Goal: Task Accomplishment & Management: Manage account settings

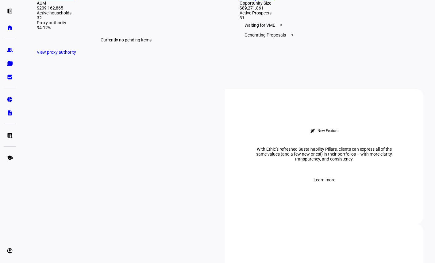
scroll to position [184, 0]
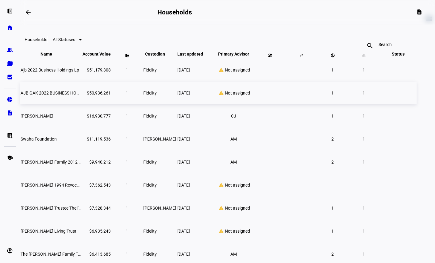
scroll to position [19, 0]
click at [249, 188] on div "warning Not assigned" at bounding box center [234, 185] width 40 height 6
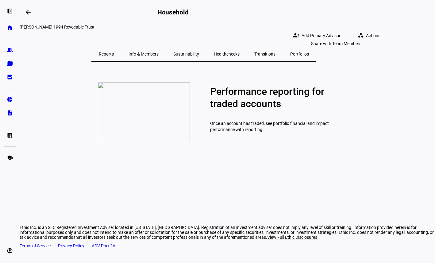
click at [341, 32] on span "Add Primary Advisor" at bounding box center [321, 35] width 39 height 12
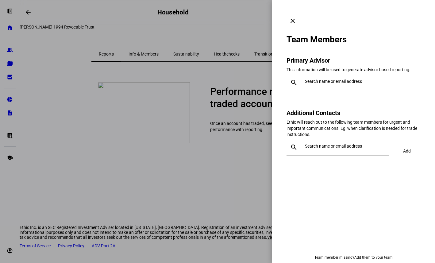
click at [300, 14] on span at bounding box center [293, 21] width 15 height 15
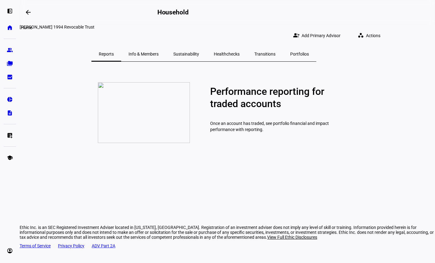
click at [9, 26] on eth-mat-symbol "home" at bounding box center [10, 28] width 6 height 6
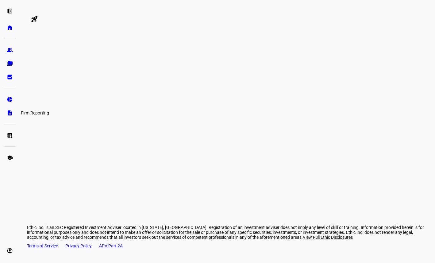
click at [11, 111] on eth-mat-symbol "description" at bounding box center [10, 113] width 6 height 6
click at [27, 68] on div at bounding box center [227, 52] width 401 height 31
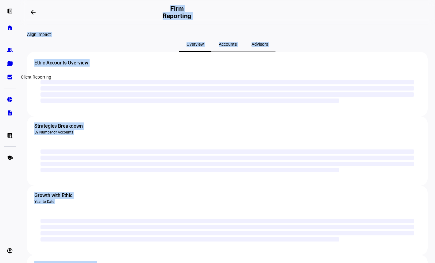
click at [9, 77] on eth-mat-symbol "bid_landscape" at bounding box center [10, 77] width 6 height 6
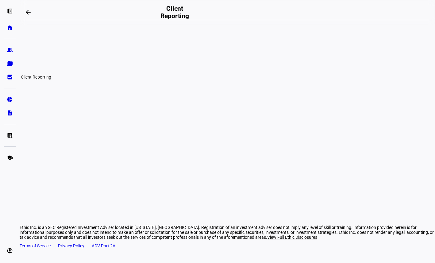
scroll to position [1, 0]
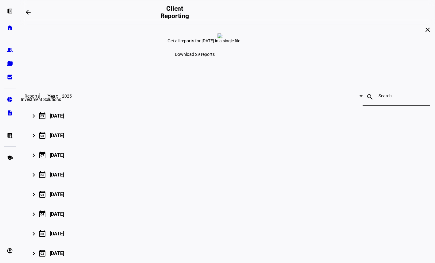
click at [7, 98] on eth-mat-symbol "pie_chart" at bounding box center [10, 99] width 6 height 6
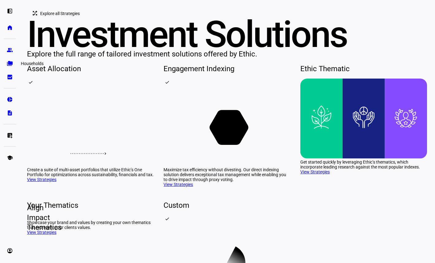
click at [7, 60] on eth-mat-symbol "folder_copy" at bounding box center [10, 63] width 6 height 6
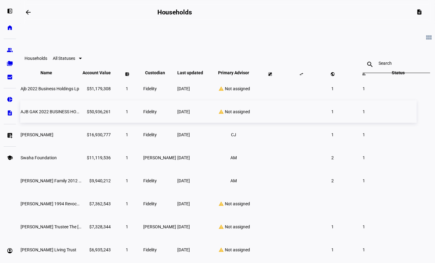
scroll to position [9, 0]
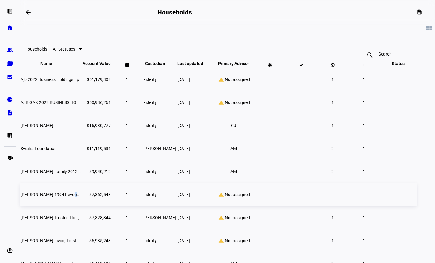
click at [96, 197] on span "[PERSON_NAME] 1994 Revocable Trust" at bounding box center [58, 194] width 75 height 5
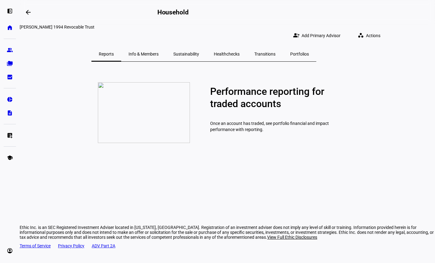
click at [159, 47] on span "Info & Members" at bounding box center [144, 54] width 30 height 15
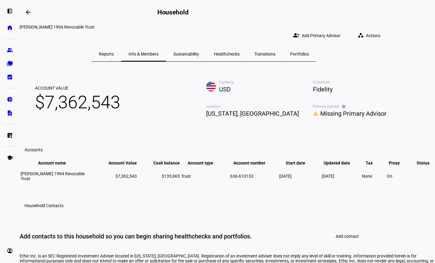
click at [199, 52] on span "Sustainability" at bounding box center [187, 54] width 26 height 4
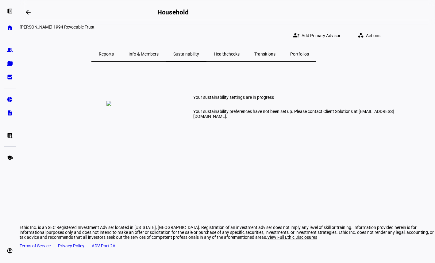
click at [232, 48] on div "Healthchecks" at bounding box center [227, 54] width 41 height 15
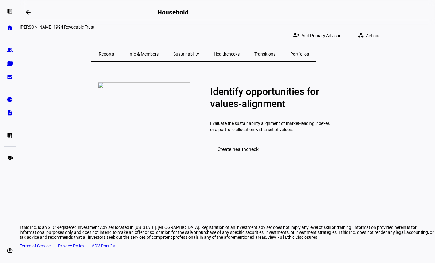
click at [276, 52] on span "Transitions" at bounding box center [265, 54] width 21 height 4
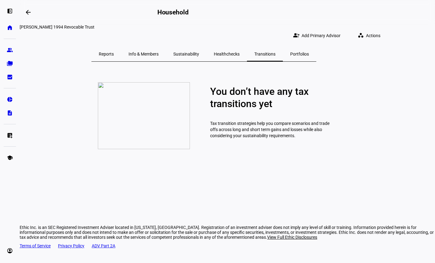
click at [309, 52] on span "Portfolios" at bounding box center [300, 54] width 19 height 4
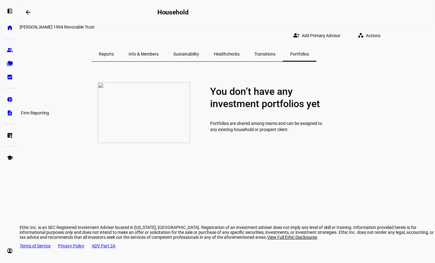
click at [8, 112] on eth-mat-symbol "description" at bounding box center [10, 113] width 6 height 6
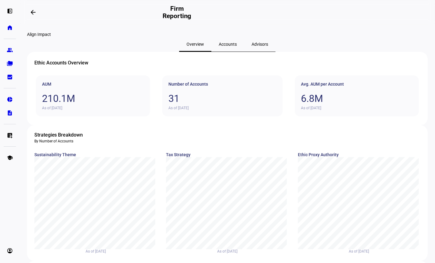
click at [234, 52] on span "Accounts" at bounding box center [228, 44] width 18 height 15
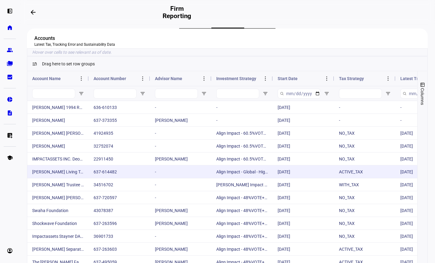
scroll to position [63, 0]
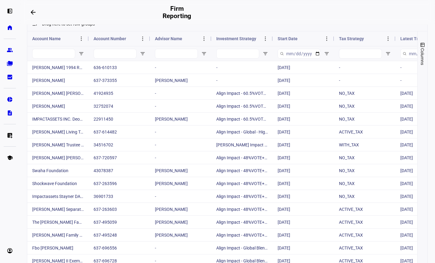
click at [48, 61] on div at bounding box center [53, 53] width 43 height 14
click at [47, 59] on input "Account Name Filter Input" at bounding box center [53, 54] width 43 height 10
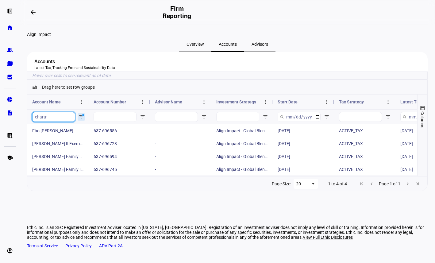
scroll to position [0, 0]
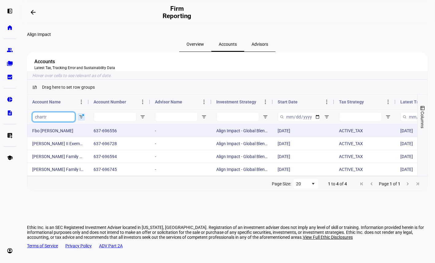
type input "chartr"
click at [136, 137] on div "637-696556" at bounding box center [119, 130] width 61 height 13
click at [49, 137] on div "Fbo [PERSON_NAME]" at bounding box center [57, 130] width 61 height 13
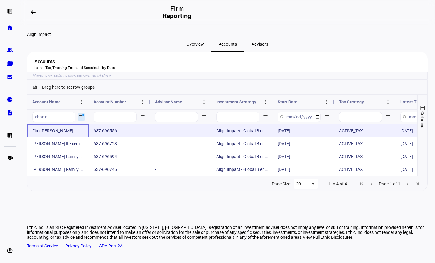
click at [49, 137] on div "Fbo [PERSON_NAME]" at bounding box center [57, 130] width 61 height 13
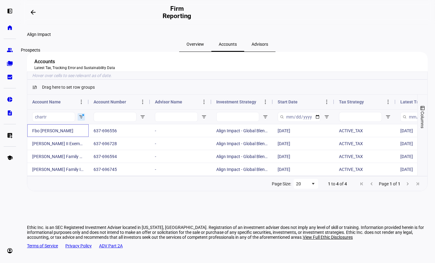
click at [11, 50] on eth-mat-symbol "group" at bounding box center [10, 50] width 6 height 6
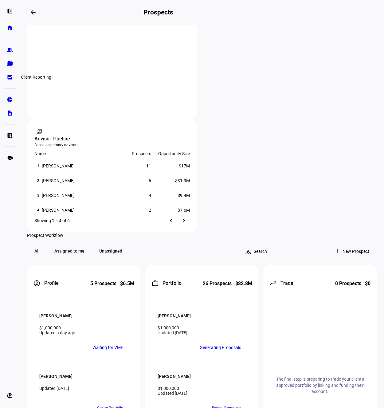
click at [9, 77] on eth-mat-symbol "bid_landscape" at bounding box center [10, 77] width 6 height 6
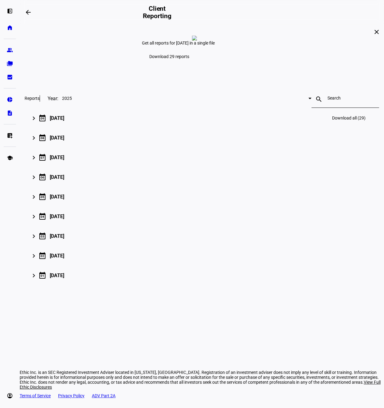
click at [34, 122] on mat-icon "keyboard_arrow_right" at bounding box center [33, 118] width 7 height 7
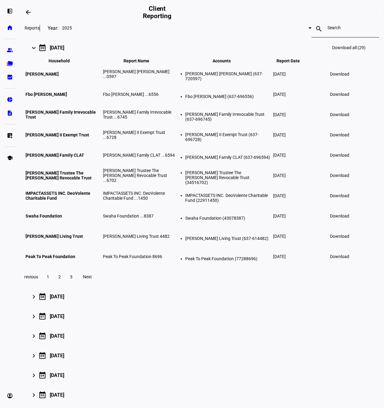
click at [353, 102] on span at bounding box center [339, 94] width 27 height 15
click at [353, 122] on span at bounding box center [339, 114] width 27 height 15
drag, startPoint x: 342, startPoint y: 193, endPoint x: 350, endPoint y: 196, distance: 8.6
click at [342, 142] on span at bounding box center [339, 134] width 27 height 15
click at [349, 158] on span "Download" at bounding box center [339, 155] width 19 height 5
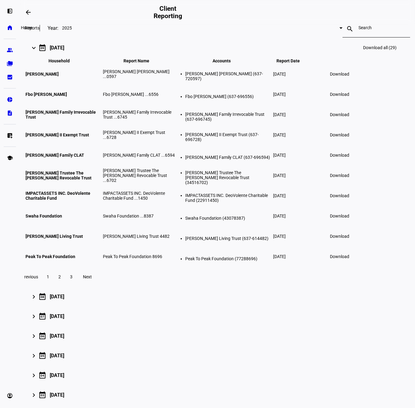
click at [12, 33] on link "home Home" at bounding box center [10, 27] width 12 height 12
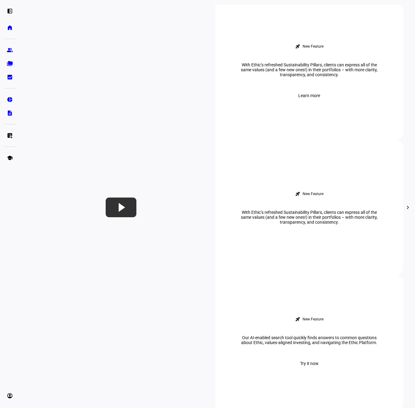
scroll to position [270, 0]
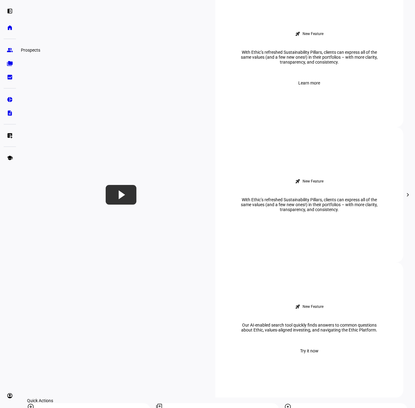
click at [11, 49] on eth-mat-symbol "group" at bounding box center [10, 50] width 6 height 6
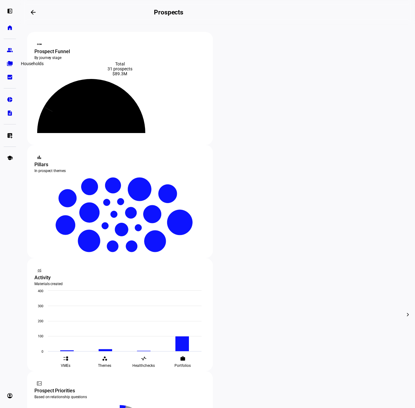
click at [10, 63] on eth-mat-symbol "folder_copy" at bounding box center [10, 63] width 6 height 6
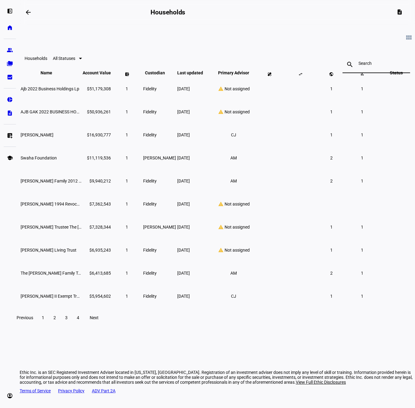
click at [358, 66] on input at bounding box center [376, 63] width 36 height 5
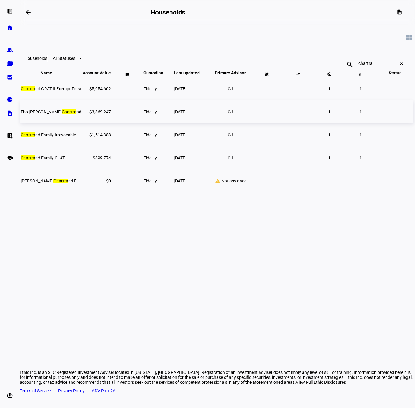
type input "chartra"
click at [103, 123] on td "$3,869,247" at bounding box center [96, 111] width 29 height 22
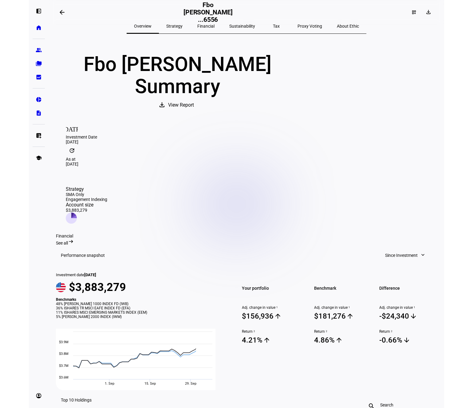
scroll to position [6, 0]
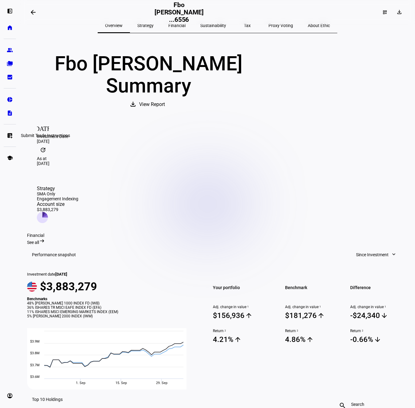
click at [10, 136] on eth-mat-symbol "list_alt_add" at bounding box center [10, 135] width 6 height 6
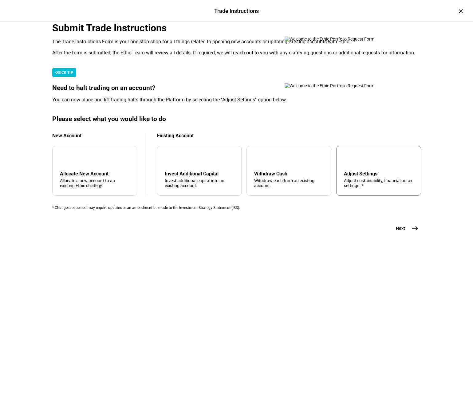
scroll to position [20, 0]
click at [360, 177] on div "Adjust Settings" at bounding box center [378, 174] width 69 height 6
click at [409, 226] on button "Next east" at bounding box center [404, 228] width 33 height 12
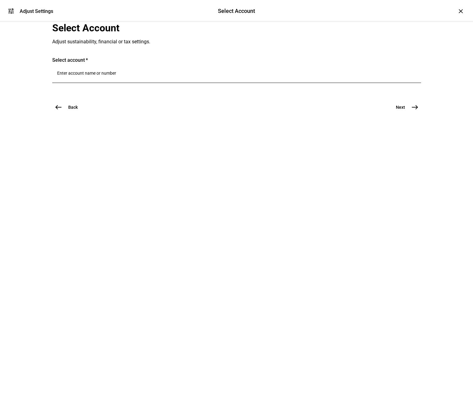
scroll to position [0, 0]
click at [102, 63] on div "Select account" at bounding box center [236, 60] width 369 height 6
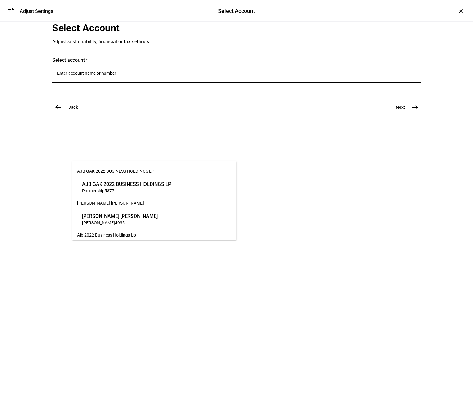
click at [107, 76] on input "Number" at bounding box center [236, 73] width 359 height 5
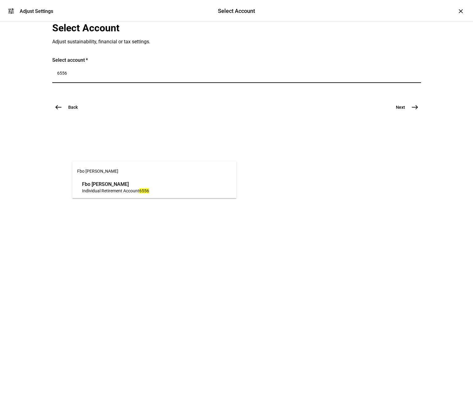
type input "6556"
drag, startPoint x: 135, startPoint y: 197, endPoint x: 136, endPoint y: 193, distance: 4.5
click at [135, 197] on div "Fbo [PERSON_NAME] Fbo [PERSON_NAME] Individual Retirement Account 6556" at bounding box center [154, 179] width 164 height 37
click at [136, 192] on span "Individual Retirement Account" at bounding box center [110, 190] width 57 height 5
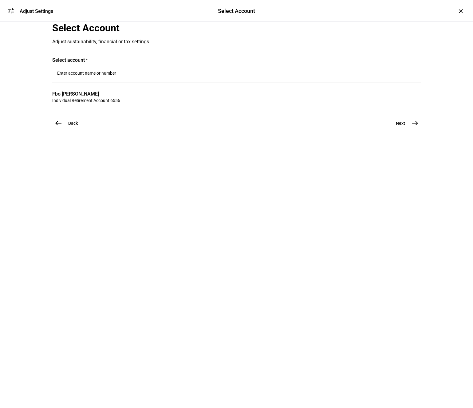
click at [414, 127] on mat-icon "east" at bounding box center [414, 122] width 7 height 7
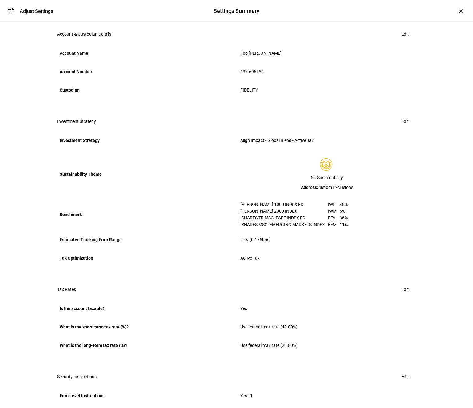
scroll to position [90, 0]
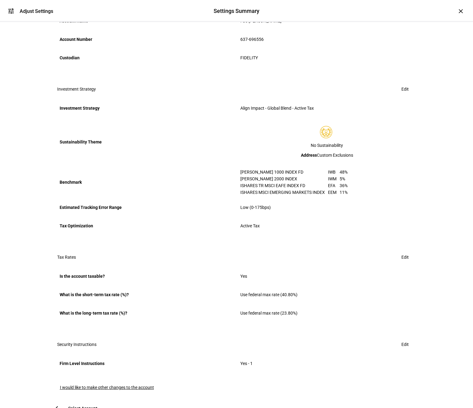
click at [405, 95] on span "Edit" at bounding box center [404, 89] width 7 height 12
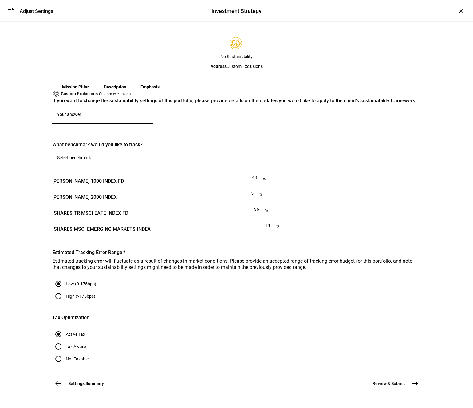
scroll to position [385, 0]
click at [88, 226] on label "Not Taxable" at bounding box center [76, 358] width 24 height 5
click at [64, 226] on input "Not Taxable" at bounding box center [58, 359] width 12 height 12
radio input "true"
click at [400, 226] on span "Review & Submit" at bounding box center [388, 383] width 33 height 6
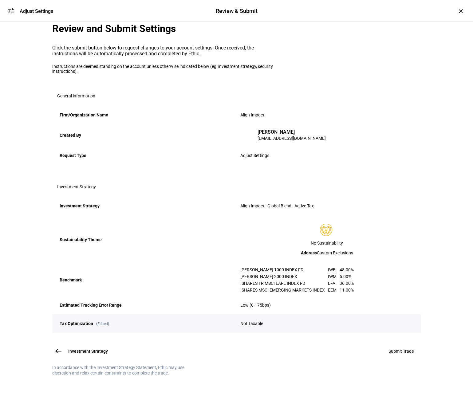
scroll to position [71, 0]
drag, startPoint x: 394, startPoint y: 354, endPoint x: 127, endPoint y: 342, distance: 268.0
click at [137, 226] on div "Review and Submit Settings Click the submit button below to request changes to …" at bounding box center [236, 198] width 369 height 353
click at [111, 226] on button "Investment Strategy west" at bounding box center [83, 351] width 63 height 12
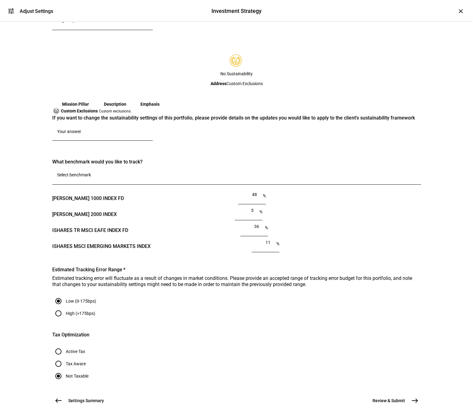
scroll to position [31, 0]
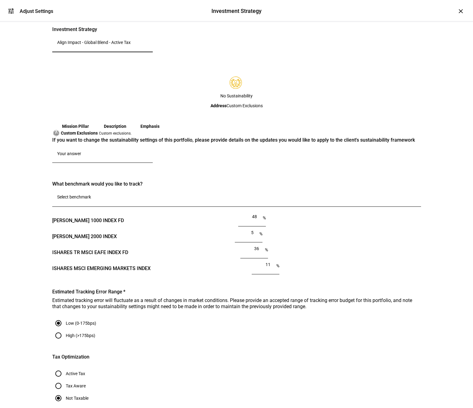
click at [132, 45] on input "Align Impact - Global Blend - Active Tax" at bounding box center [102, 42] width 91 height 5
click at [148, 45] on input "Align Impact - Global Blend - Active Tax" at bounding box center [102, 42] width 91 height 5
click at [102, 45] on input "Align Impact - Global Blend - Active Tax" at bounding box center [102, 42] width 91 height 5
drag, startPoint x: 102, startPoint y: 122, endPoint x: 143, endPoint y: 123, distance: 40.5
click at [103, 45] on input "Align Impact - Global Blend - Active Tax" at bounding box center [102, 42] width 91 height 5
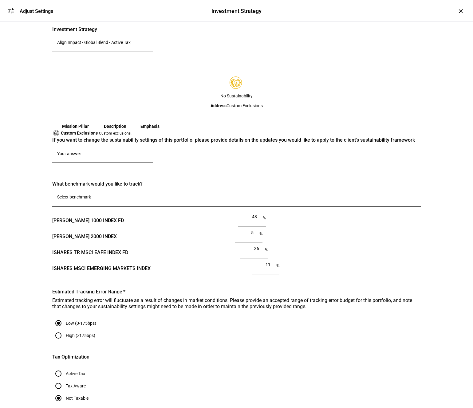
scroll to position [0, 0]
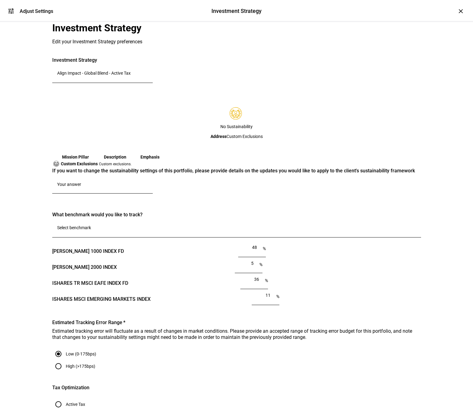
drag, startPoint x: 166, startPoint y: 133, endPoint x: 180, endPoint y: 153, distance: 25.1
click at [166, 89] on mat-card "Investment Strategy Align Impact - Global Blend - Active Tax" at bounding box center [236, 73] width 369 height 32
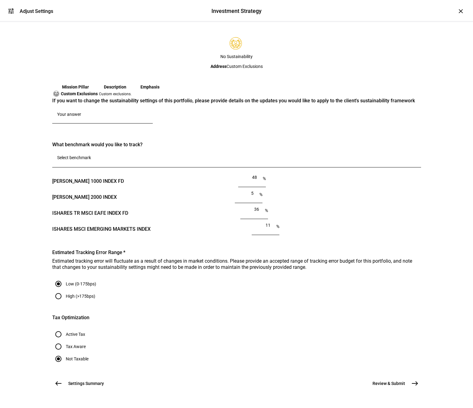
scroll to position [385, 0]
click at [400, 226] on span "Review & Submit" at bounding box center [388, 383] width 33 height 6
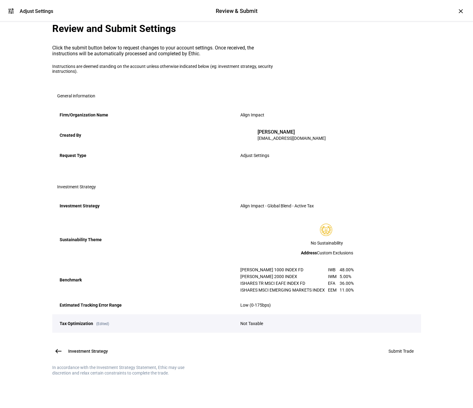
scroll to position [71, 0]
drag, startPoint x: 406, startPoint y: 354, endPoint x: -25, endPoint y: 257, distance: 442.3
click at [0, 226] on html "left_panel_open home Home Advisors group Prospects folder_copy Households bid_l…" at bounding box center [236, 204] width 473 height 408
click at [71, 226] on span "Investment Strategy" at bounding box center [88, 351] width 40 height 6
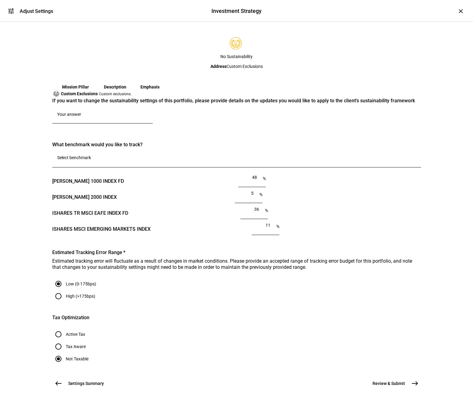
scroll to position [385, 0]
click at [97, 226] on button "Settings Summary west" at bounding box center [81, 383] width 59 height 12
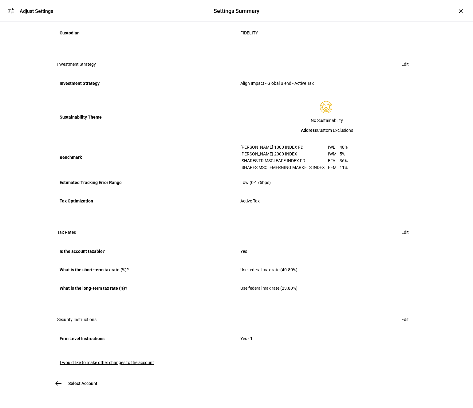
scroll to position [213, 0]
click at [408, 226] on span at bounding box center [405, 232] width 22 height 12
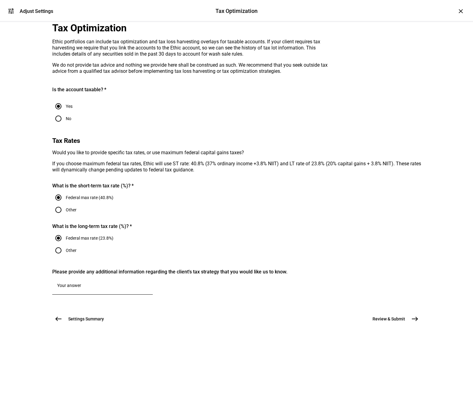
scroll to position [121, 0]
click at [71, 116] on label "No" at bounding box center [67, 118] width 7 height 5
click at [64, 112] on input "No" at bounding box center [58, 118] width 12 height 12
radio input "true"
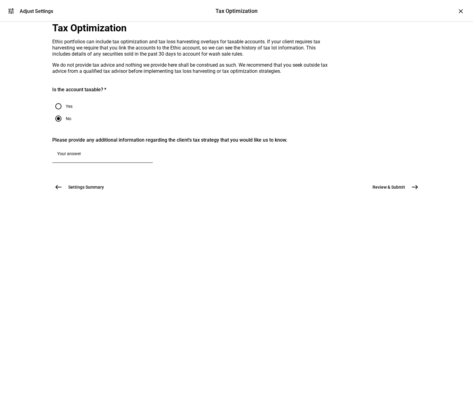
scroll to position [0, 0]
click at [107, 157] on textarea at bounding box center [102, 153] width 91 height 6
click at [391, 193] on button "Review & Submit east" at bounding box center [393, 187] width 56 height 12
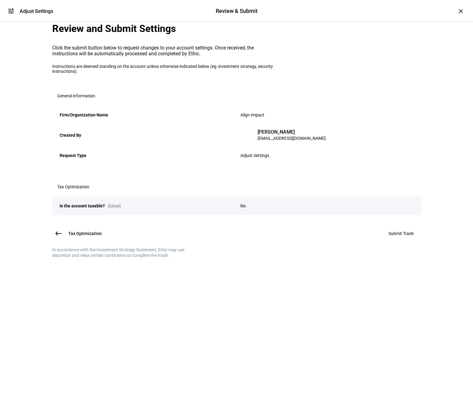
click at [397, 226] on span "Submit Trade" at bounding box center [400, 233] width 25 height 5
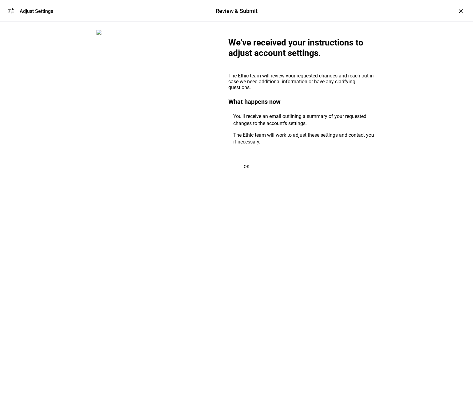
click at [243, 174] on span at bounding box center [246, 166] width 37 height 15
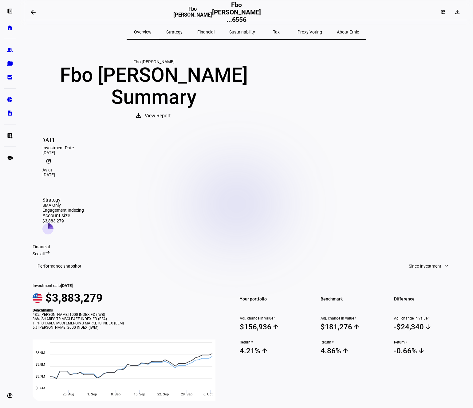
click at [337, 37] on span "About Ethic" at bounding box center [348, 32] width 22 height 15
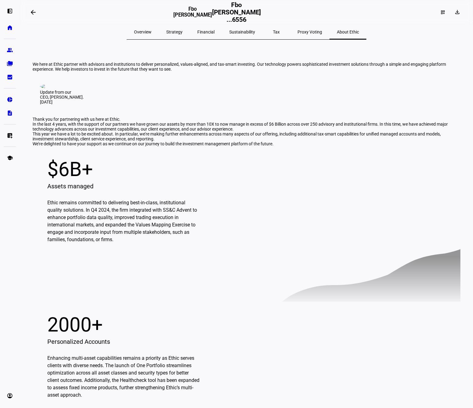
click at [297, 32] on span "Proxy Voting" at bounding box center [309, 32] width 25 height 4
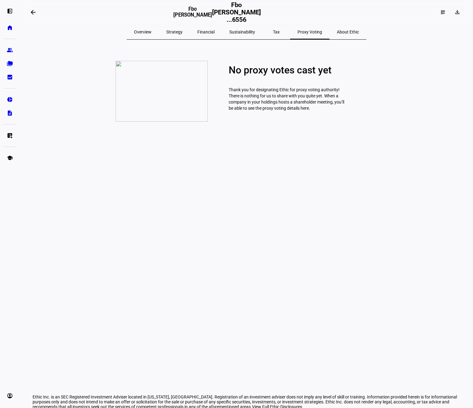
click at [214, 30] on span "Financial" at bounding box center [205, 32] width 17 height 4
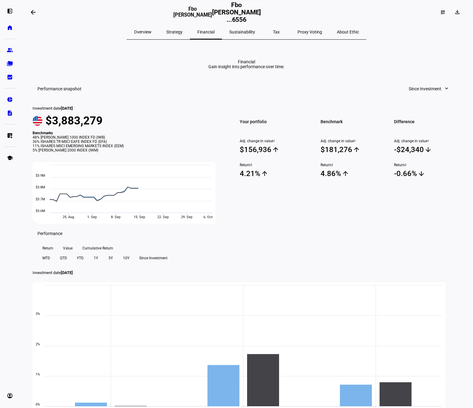
click at [182, 32] on span "Strategy" at bounding box center [174, 32] width 16 height 4
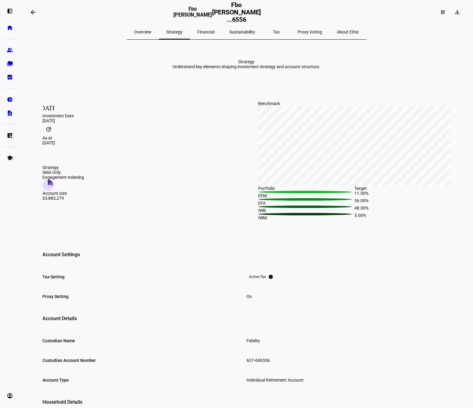
click at [151, 33] on span "Overview" at bounding box center [143, 32] width 18 height 4
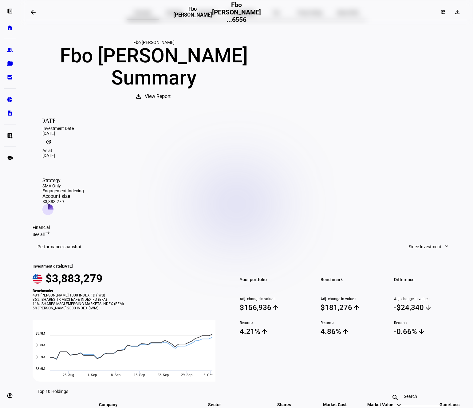
scroll to position [63, 0]
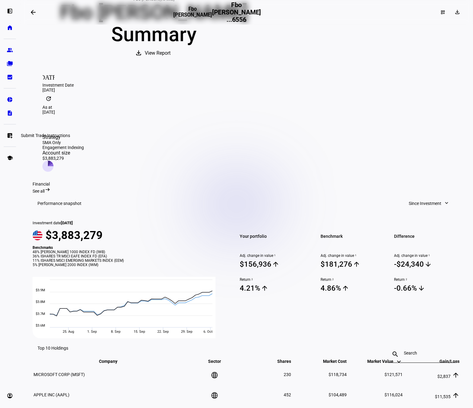
click at [11, 137] on eth-mat-symbol "list_alt_add" at bounding box center [10, 135] width 6 height 6
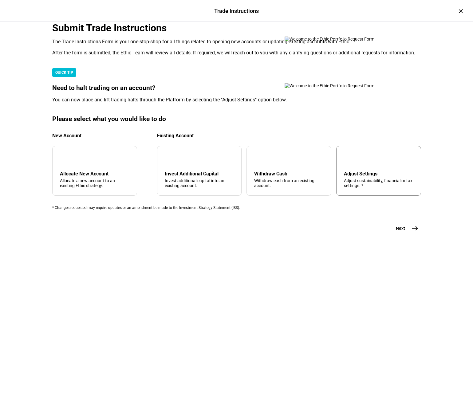
click at [349, 188] on div "Adjust sustainability, financial or tax settings. *" at bounding box center [378, 183] width 69 height 10
click at [410, 226] on span "east" at bounding box center [414, 228] width 12 height 12
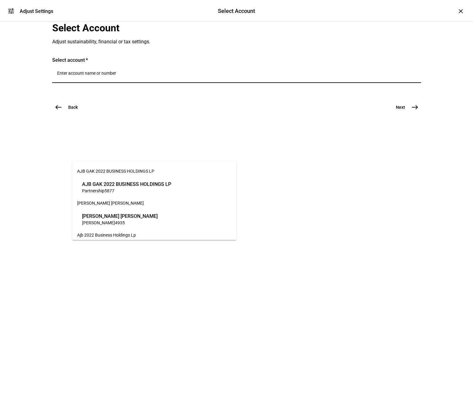
click at [151, 76] on input "Number" at bounding box center [236, 73] width 359 height 5
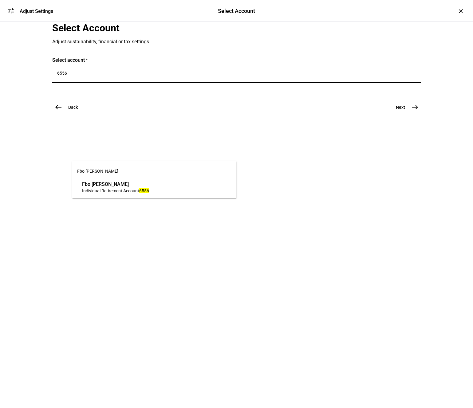
type input "6556"
click at [113, 193] on div "Fbo [PERSON_NAME] Individual Retirement Account 6556" at bounding box center [115, 187] width 70 height 16
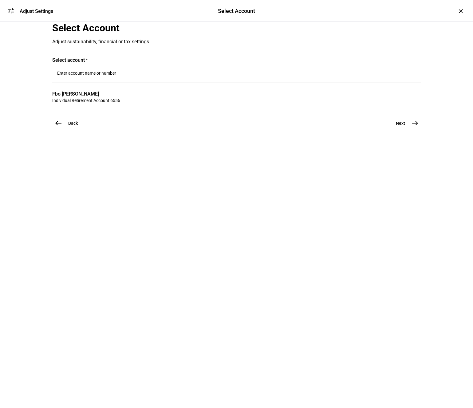
click at [412, 127] on mat-icon "east" at bounding box center [414, 122] width 7 height 7
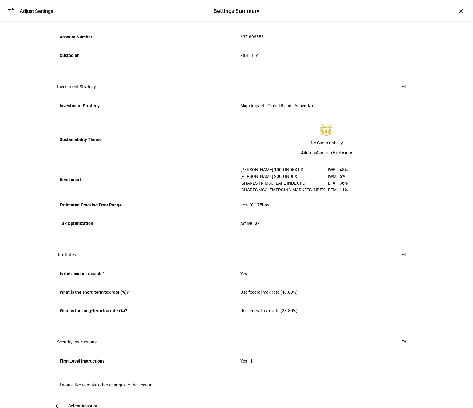
scroll to position [105, 0]
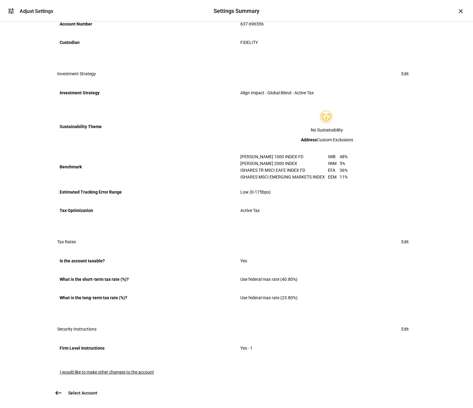
click at [404, 80] on span "Edit" at bounding box center [404, 74] width 7 height 12
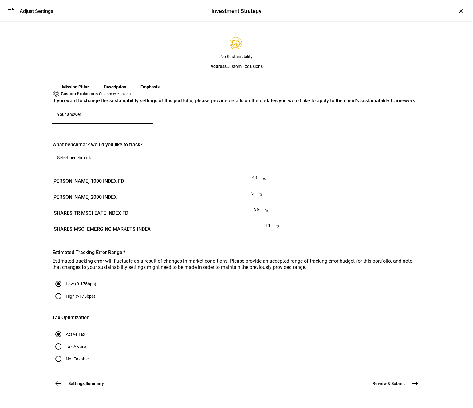
scroll to position [385, 0]
click at [88, 226] on label "Not Taxable" at bounding box center [76, 358] width 24 height 5
click at [64, 226] on input "Not Taxable" at bounding box center [58, 359] width 12 height 12
radio input "true"
click at [416, 226] on mat-icon "east" at bounding box center [414, 383] width 7 height 7
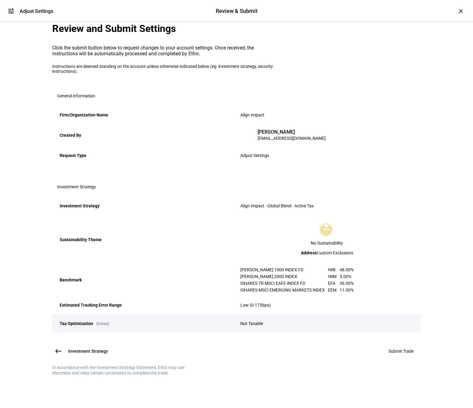
scroll to position [71, 0]
click at [388, 226] on span "Submit Trade" at bounding box center [400, 351] width 25 height 5
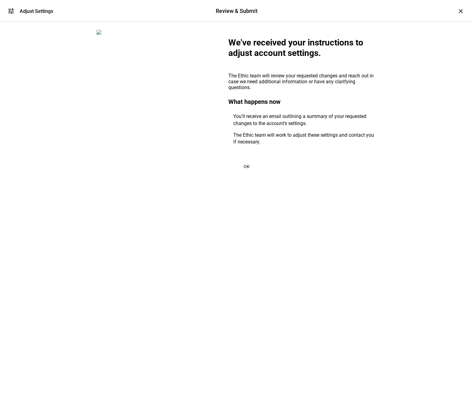
scroll to position [0, 0]
click at [250, 174] on span at bounding box center [246, 166] width 37 height 15
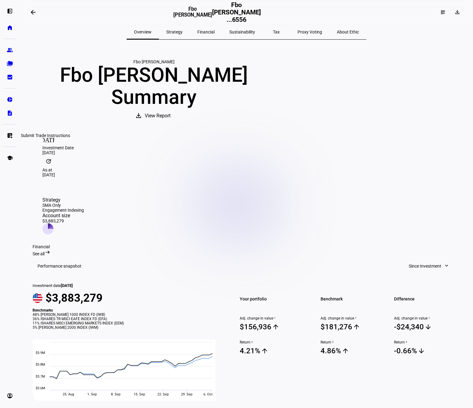
click at [14, 136] on link "list_alt_add Submit Trade Instructions" at bounding box center [10, 135] width 12 height 12
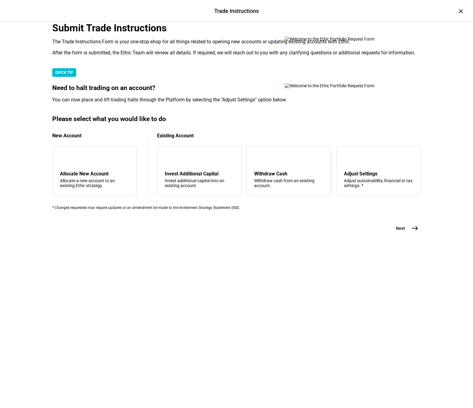
scroll to position [20, 0]
